Goal: Navigation & Orientation: Understand site structure

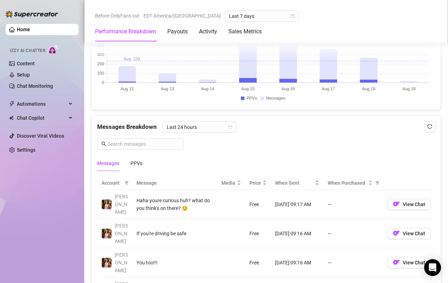
scroll to position [532, 0]
click at [137, 165] on div "PPVs" at bounding box center [136, 163] width 12 height 8
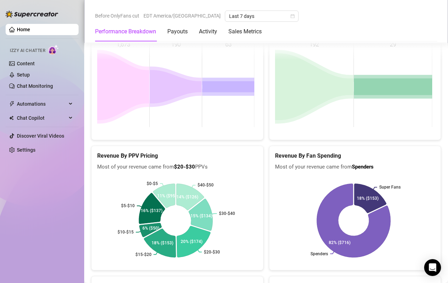
scroll to position [1066, 0]
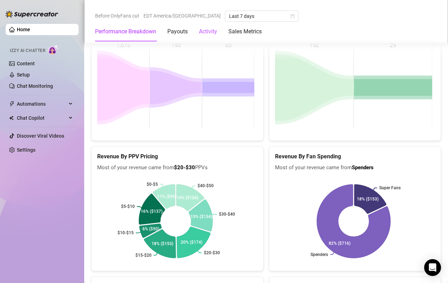
click at [216, 32] on div "Activity" at bounding box center [208, 31] width 18 height 8
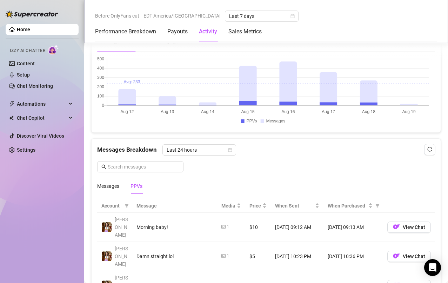
scroll to position [341, 0]
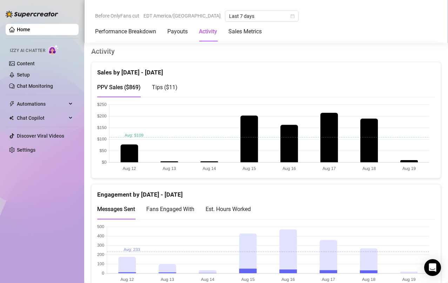
click at [247, 40] on div "Sales Metrics" at bounding box center [244, 32] width 33 height 20
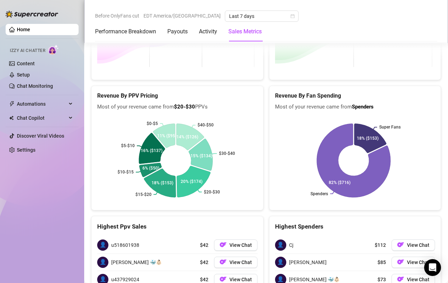
scroll to position [1139, 0]
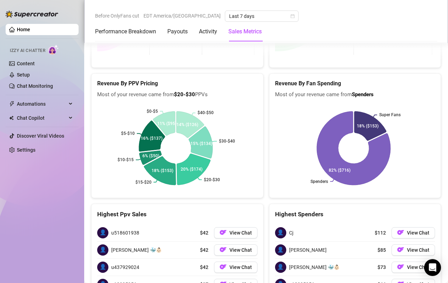
click at [22, 85] on link "Chat Monitoring" at bounding box center [35, 86] width 36 height 6
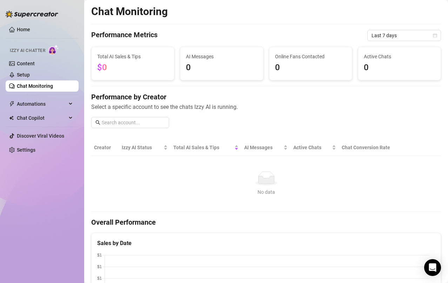
click at [433, 36] on icon "calendar" at bounding box center [435, 35] width 4 height 4
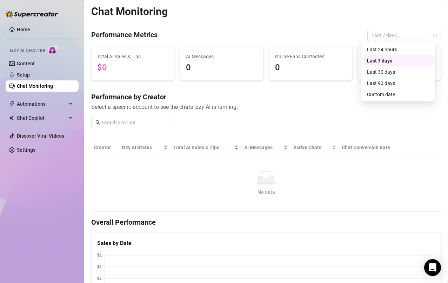
click at [408, 72] on div "Last 30 days" at bounding box center [398, 72] width 62 height 8
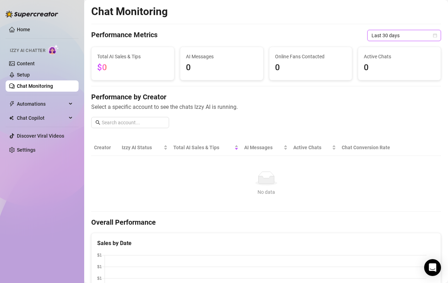
click at [18, 62] on link "Content" at bounding box center [26, 64] width 18 height 6
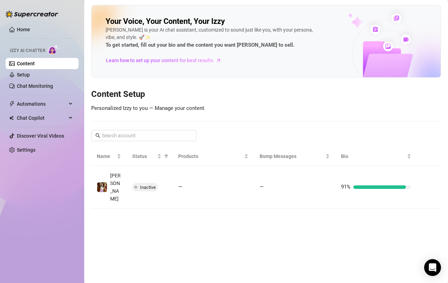
click at [17, 32] on link "Home" at bounding box center [23, 30] width 13 height 6
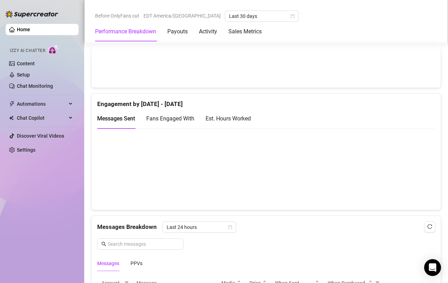
scroll to position [433, 0]
